Goal: Book appointment/travel/reservation

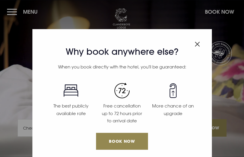
click at [15, 13] on div "Why book anywhere else? When you book directly with the hotel, you'll be guaran…" at bounding box center [122, 78] width 244 height 157
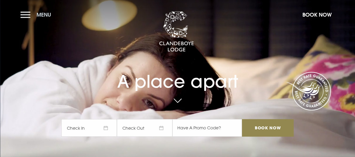
click at [28, 16] on button "Menu" at bounding box center [37, 14] width 34 height 13
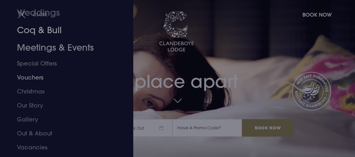
scroll to position [58, 0]
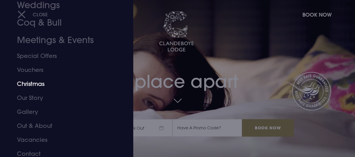
click at [41, 83] on link "Christmas" at bounding box center [62, 84] width 91 height 14
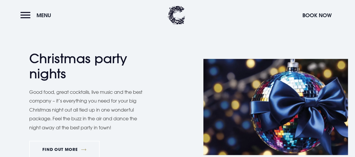
scroll to position [321, 0]
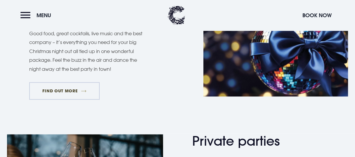
click at [69, 91] on link "FIND OUT MORE" at bounding box center [64, 91] width 70 height 18
